Goal: Obtain resource: Download file/media

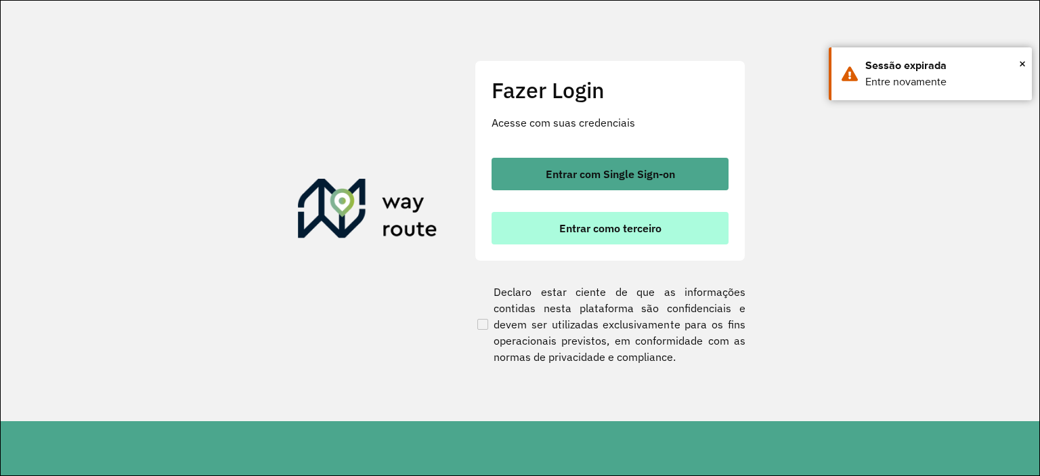
click at [558, 223] on button "Entrar como terceiro" at bounding box center [610, 228] width 237 height 33
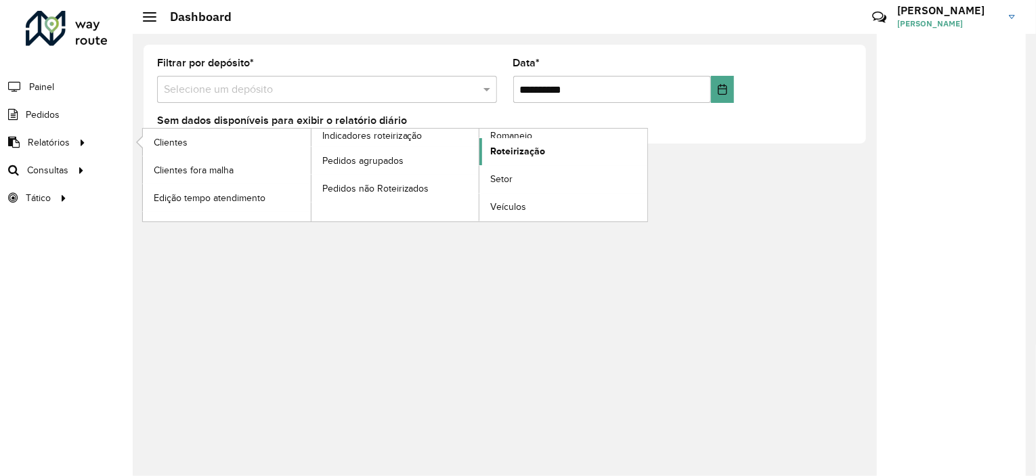
click at [515, 144] on span "Roteirização" at bounding box center [517, 151] width 55 height 14
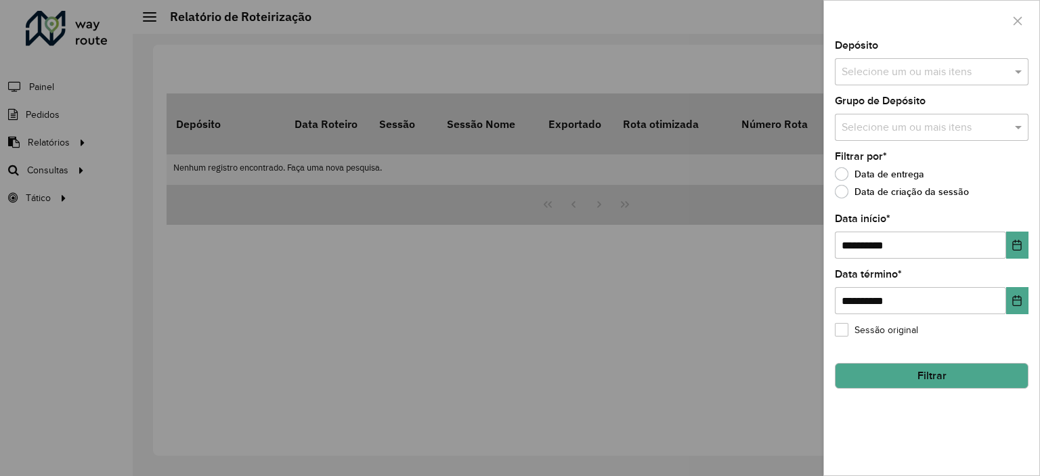
click at [903, 68] on input "text" at bounding box center [924, 72] width 173 height 16
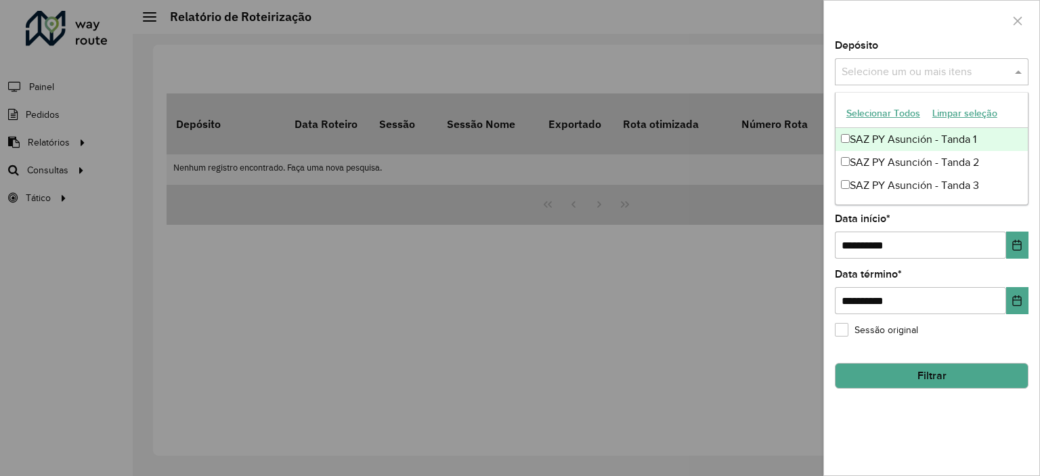
click at [880, 108] on button "Selecionar Todos" at bounding box center [883, 113] width 86 height 21
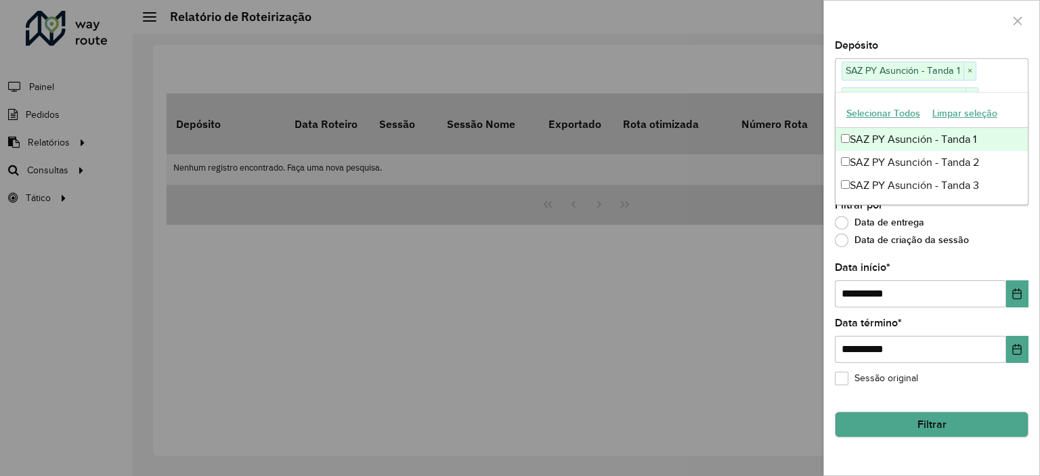
click at [864, 18] on div at bounding box center [931, 21] width 215 height 40
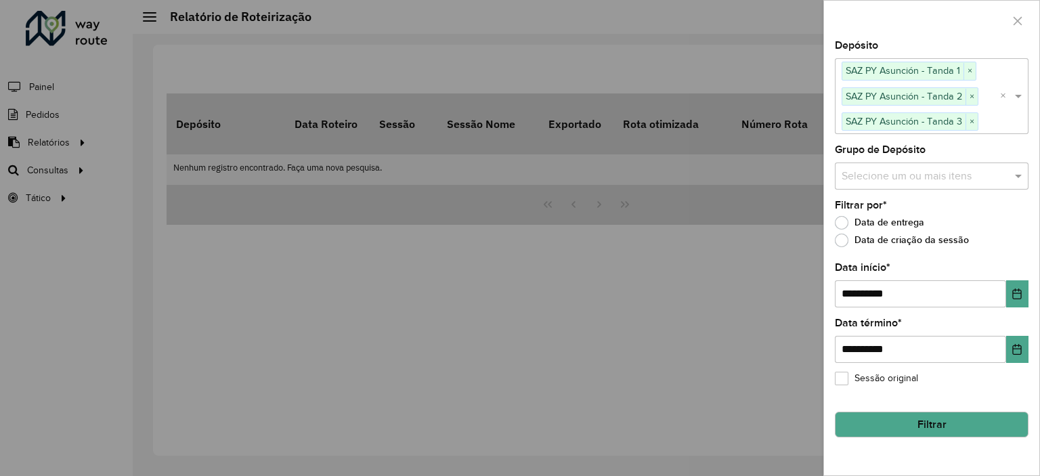
click at [868, 182] on div "Selecione um ou mais itens" at bounding box center [932, 176] width 194 height 27
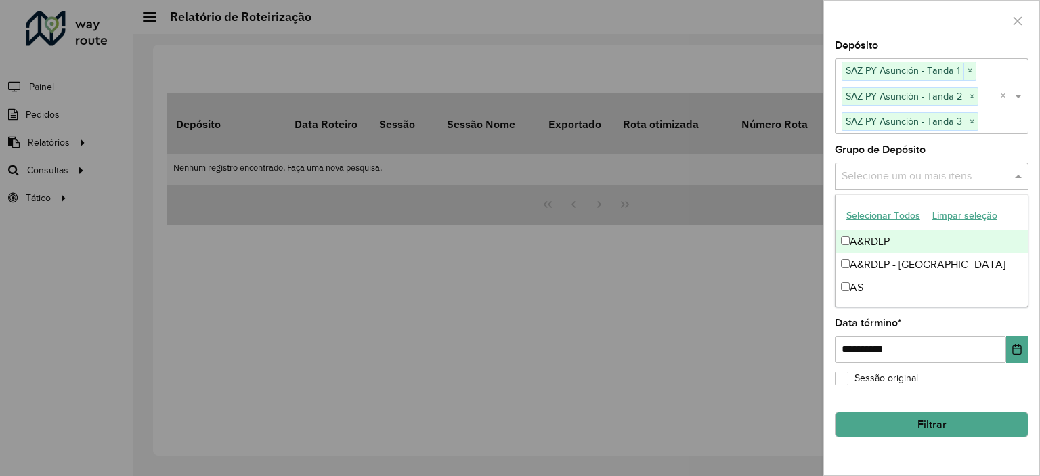
click at [864, 209] on button "Selecionar Todos" at bounding box center [883, 215] width 86 height 21
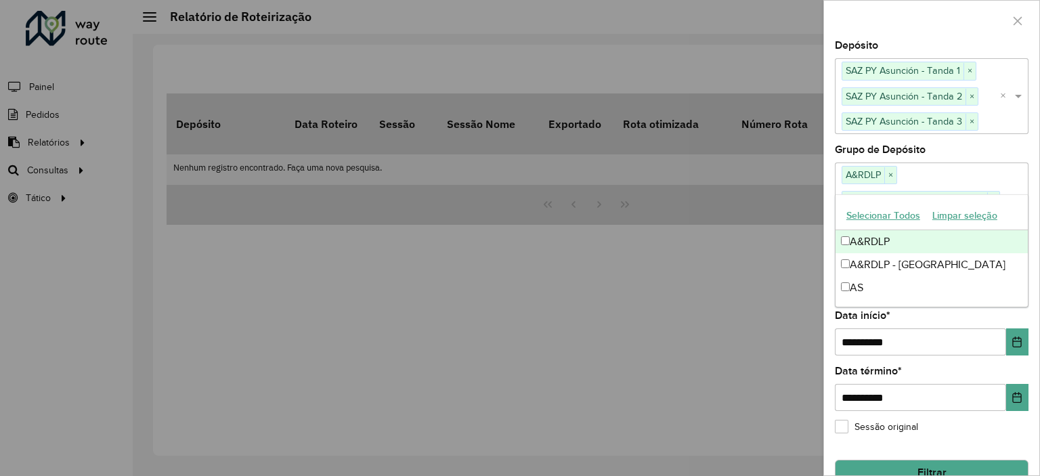
click at [880, 26] on div at bounding box center [931, 21] width 215 height 40
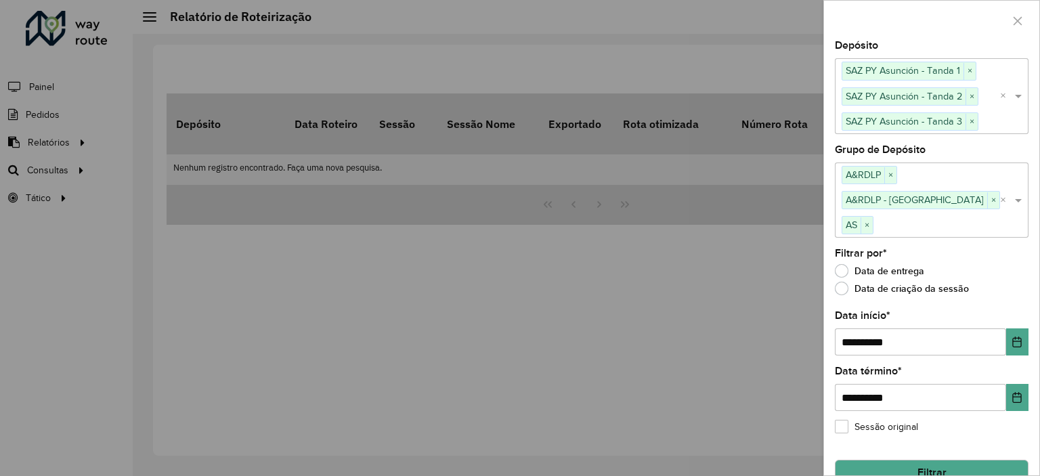
click at [914, 460] on button "Filtrar" at bounding box center [932, 473] width 194 height 26
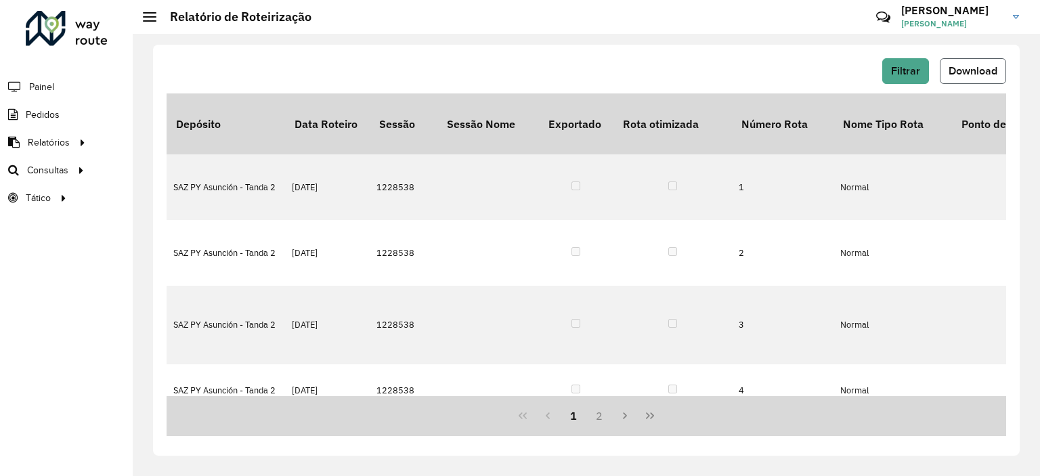
click at [966, 70] on span "Download" at bounding box center [973, 71] width 49 height 12
